Goal: Connect with others: Connect with others

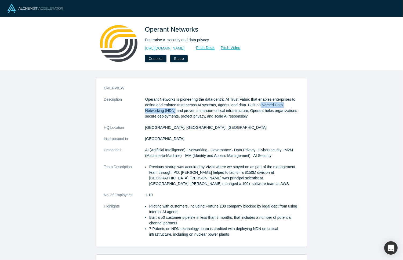
drag, startPoint x: 262, startPoint y: 105, endPoint x: 175, endPoint y: 110, distance: 86.5
click at [175, 110] on p "Operant Networks is pioneering the data-centric AI Trust Fabric that enables en…" at bounding box center [222, 108] width 154 height 23
copy p "Named Data Networking (NDN)"
click at [215, 47] on link "Pitch Deck" at bounding box center [202, 48] width 25 height 6
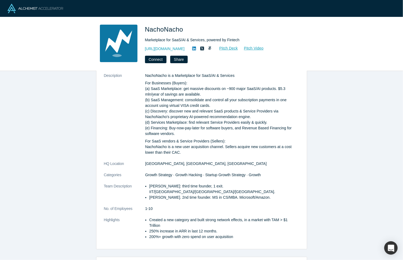
scroll to position [25, 0]
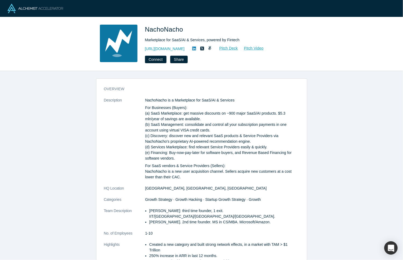
click at [28, 9] on img at bounding box center [36, 8] width 56 height 9
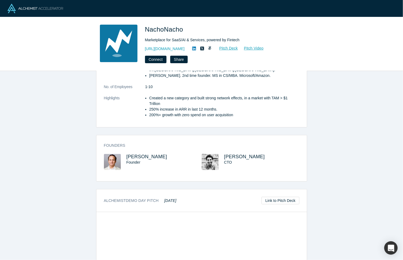
scroll to position [218, 0]
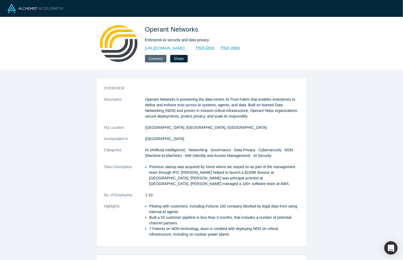
click at [161, 59] on button "Connect" at bounding box center [155, 59] width 21 height 8
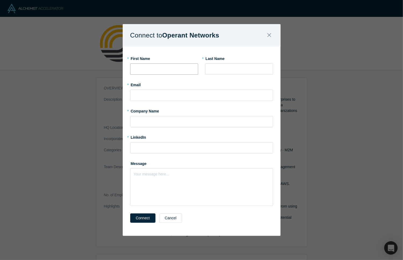
click at [152, 70] on input "text" at bounding box center [164, 69] width 68 height 11
type input "Olexandr"
type input "Prokhorenko"
type input "olexandr@prokhorenko.us"
type input "Angel"
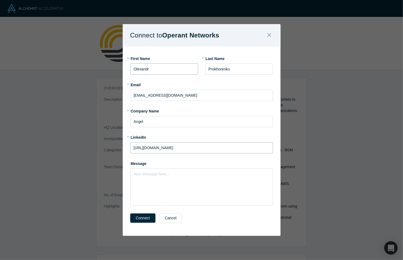
type input "https://www.linkedin.com/in/white"
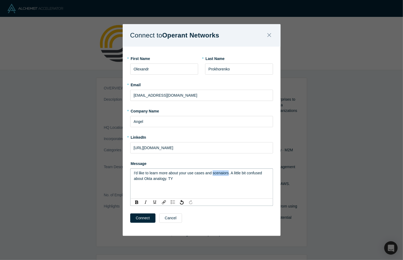
click at [223, 175] on span "I'd like to learn more about your use cases and scenaiors. A little bit confuse…" at bounding box center [198, 176] width 129 height 10
click at [137, 219] on button "Connect" at bounding box center [142, 218] width 25 height 9
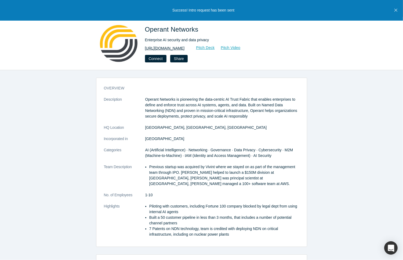
click at [179, 47] on link "http://www.operantnetworks.com/" at bounding box center [165, 49] width 40 height 6
